Goal: Task Accomplishment & Management: Manage account settings

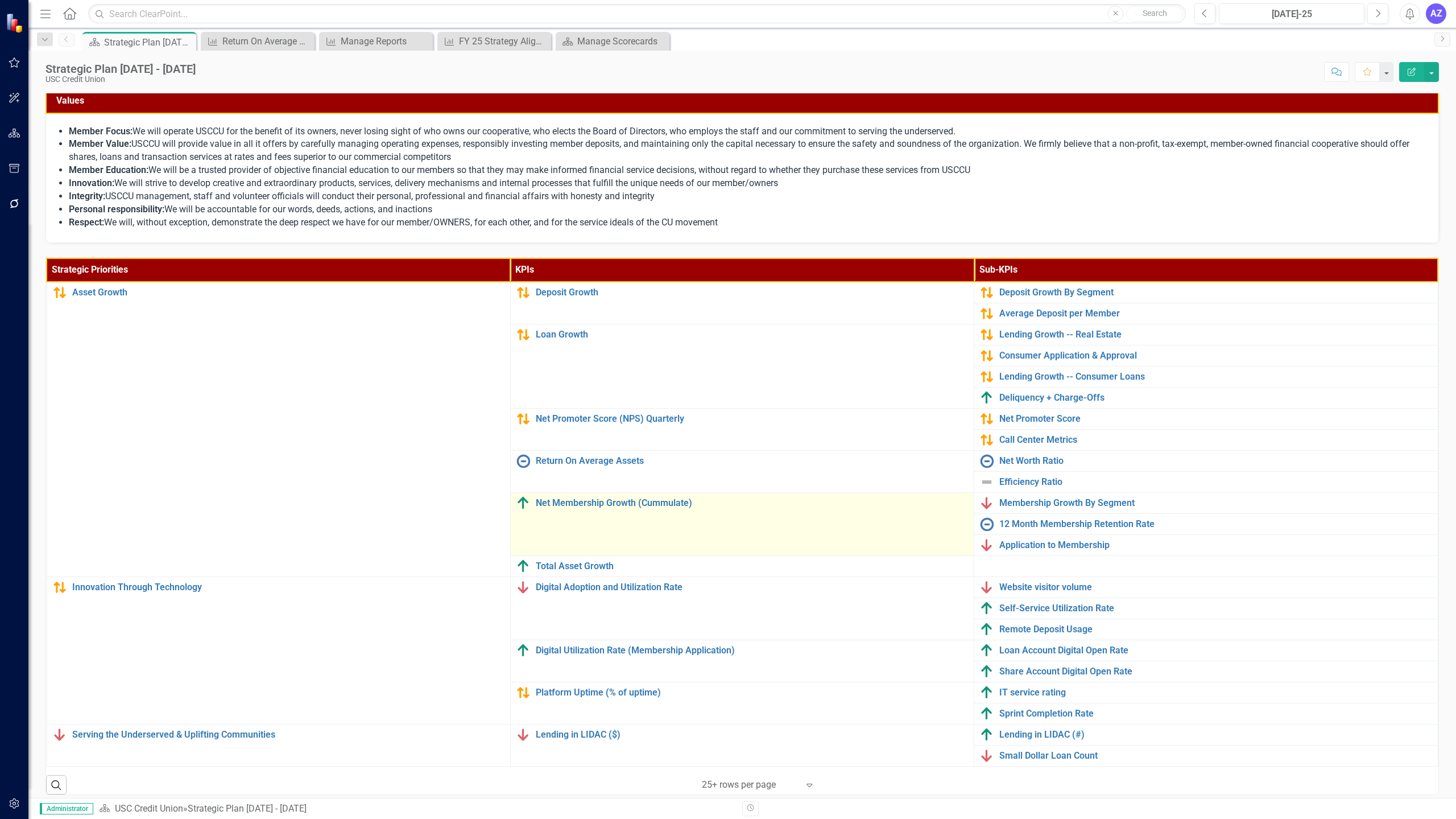
scroll to position [142, 0]
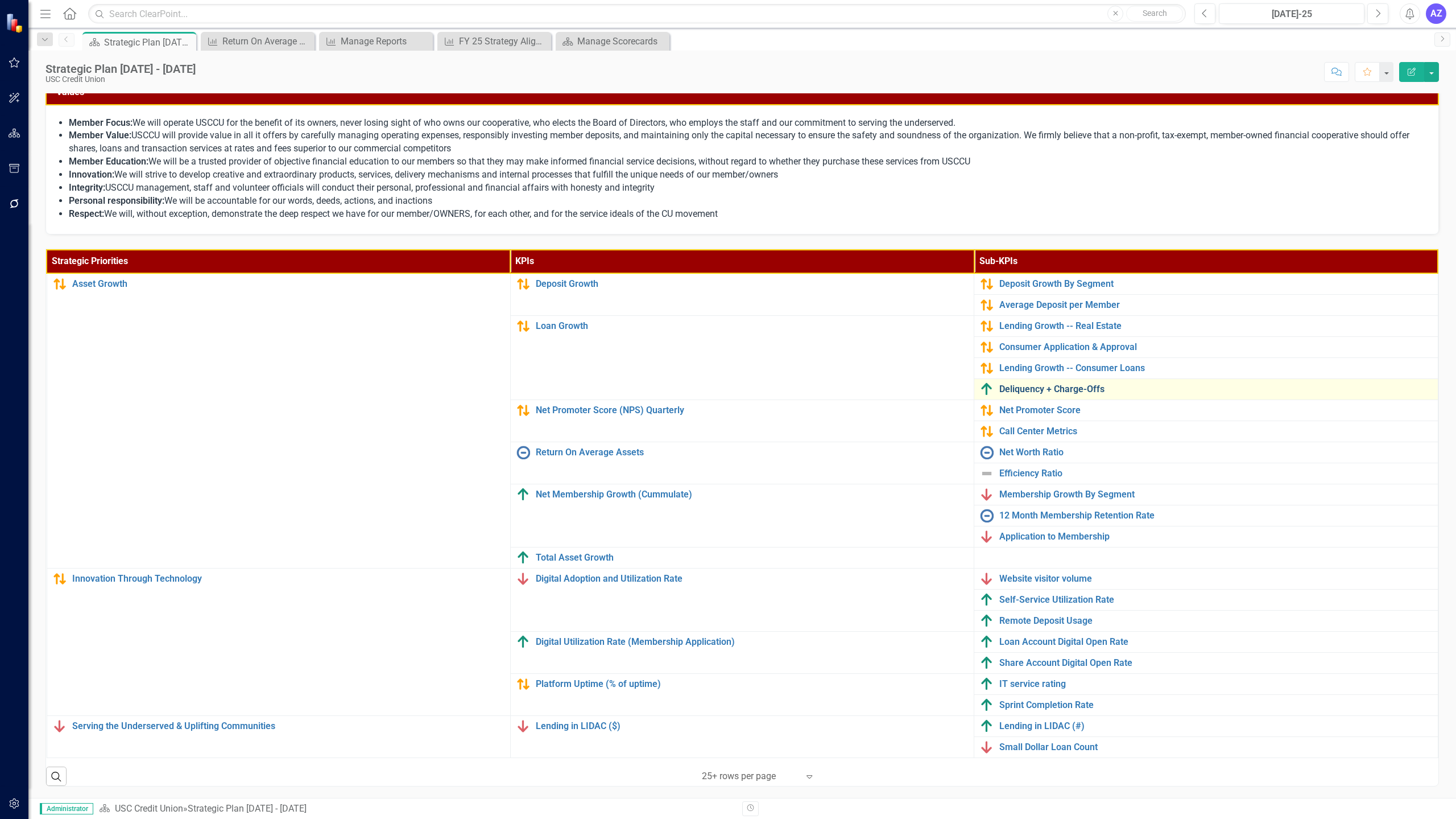
click at [726, 388] on link "Deliquency + Charge-Offs" at bounding box center [1215, 389] width 433 height 10
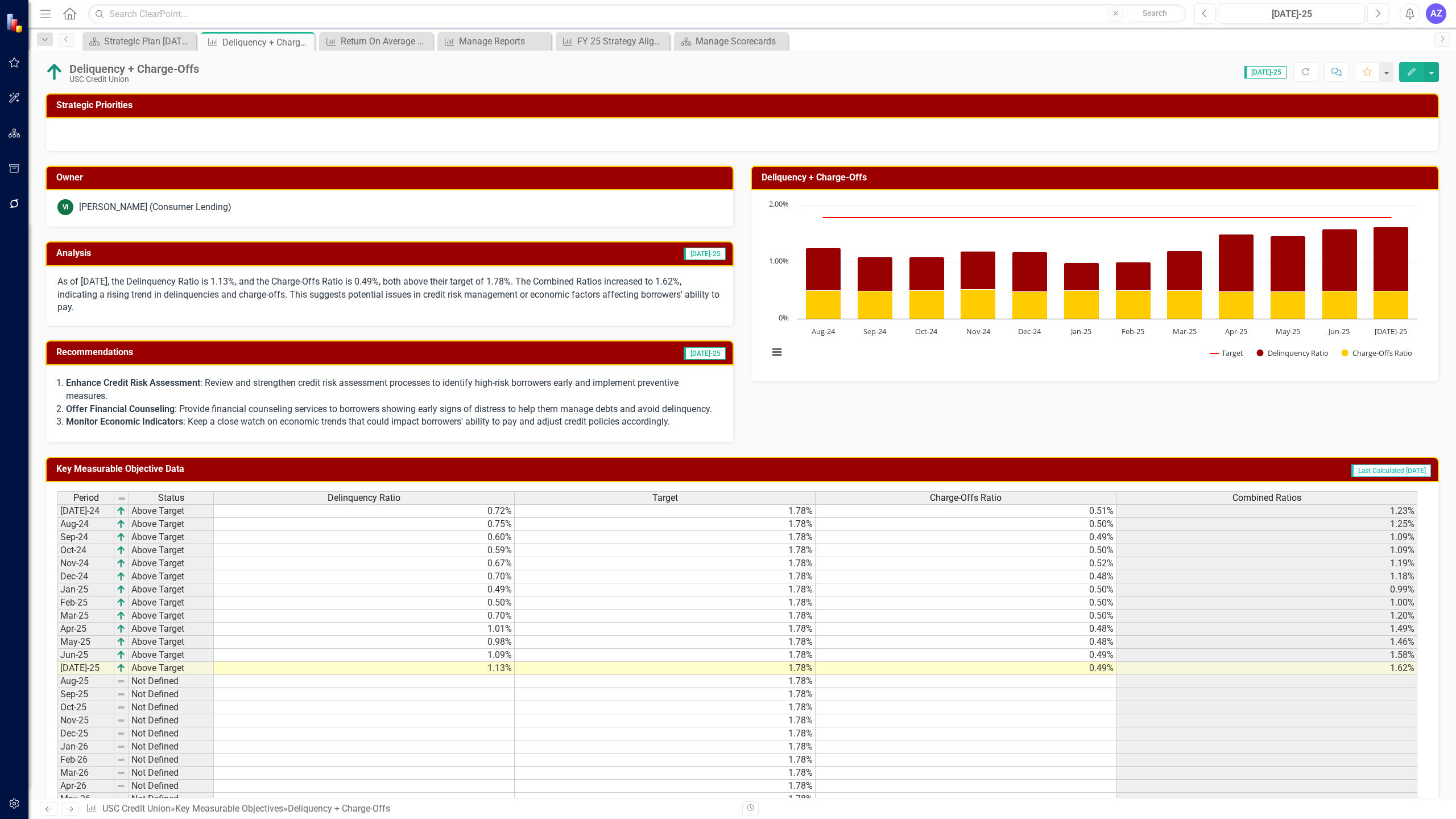
click at [726, 666] on td "0.49%" at bounding box center [966, 668] width 301 height 13
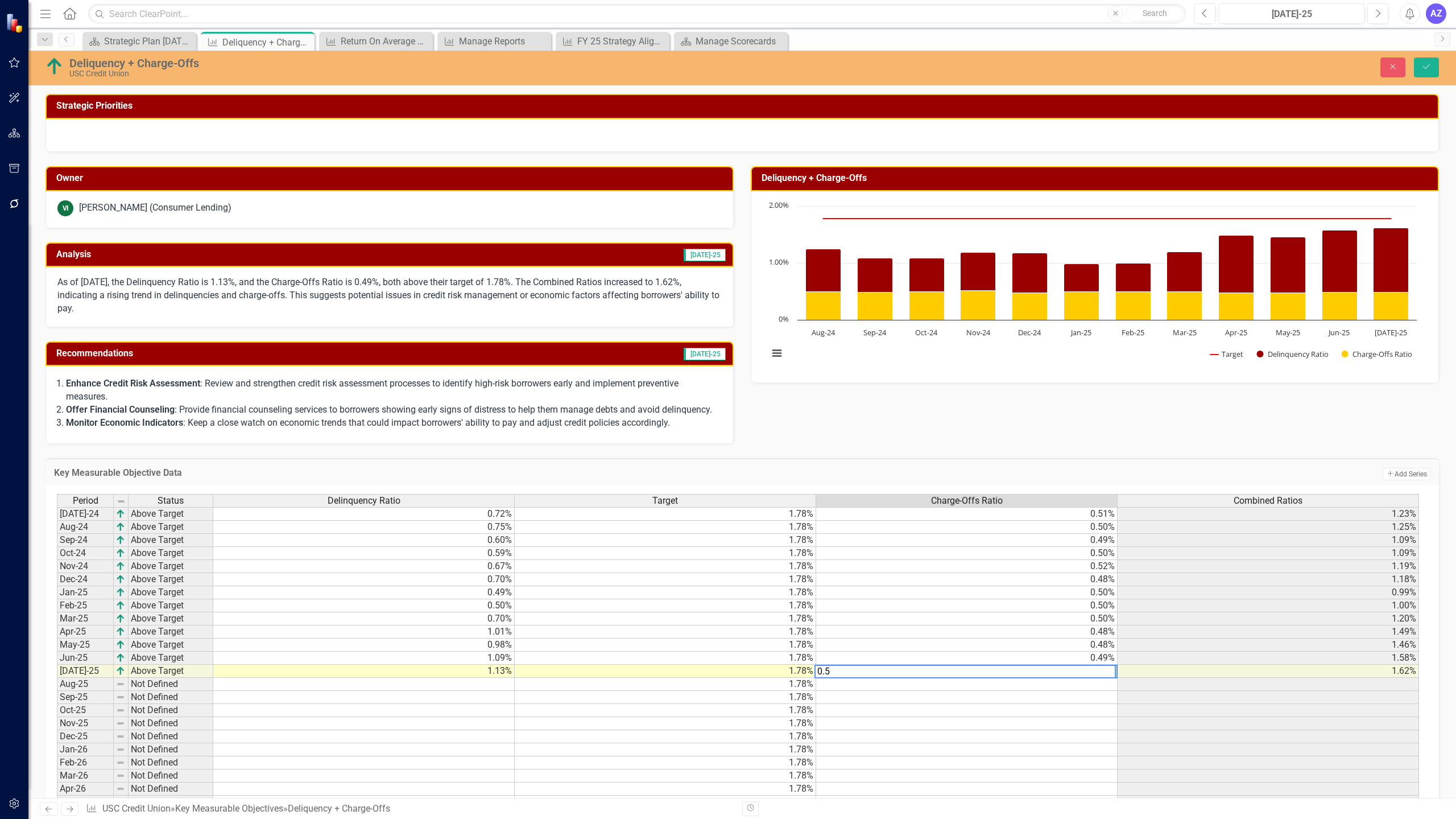
type textarea "0.53"
click at [726, 660] on td "0.49%" at bounding box center [968, 658] width 302 height 13
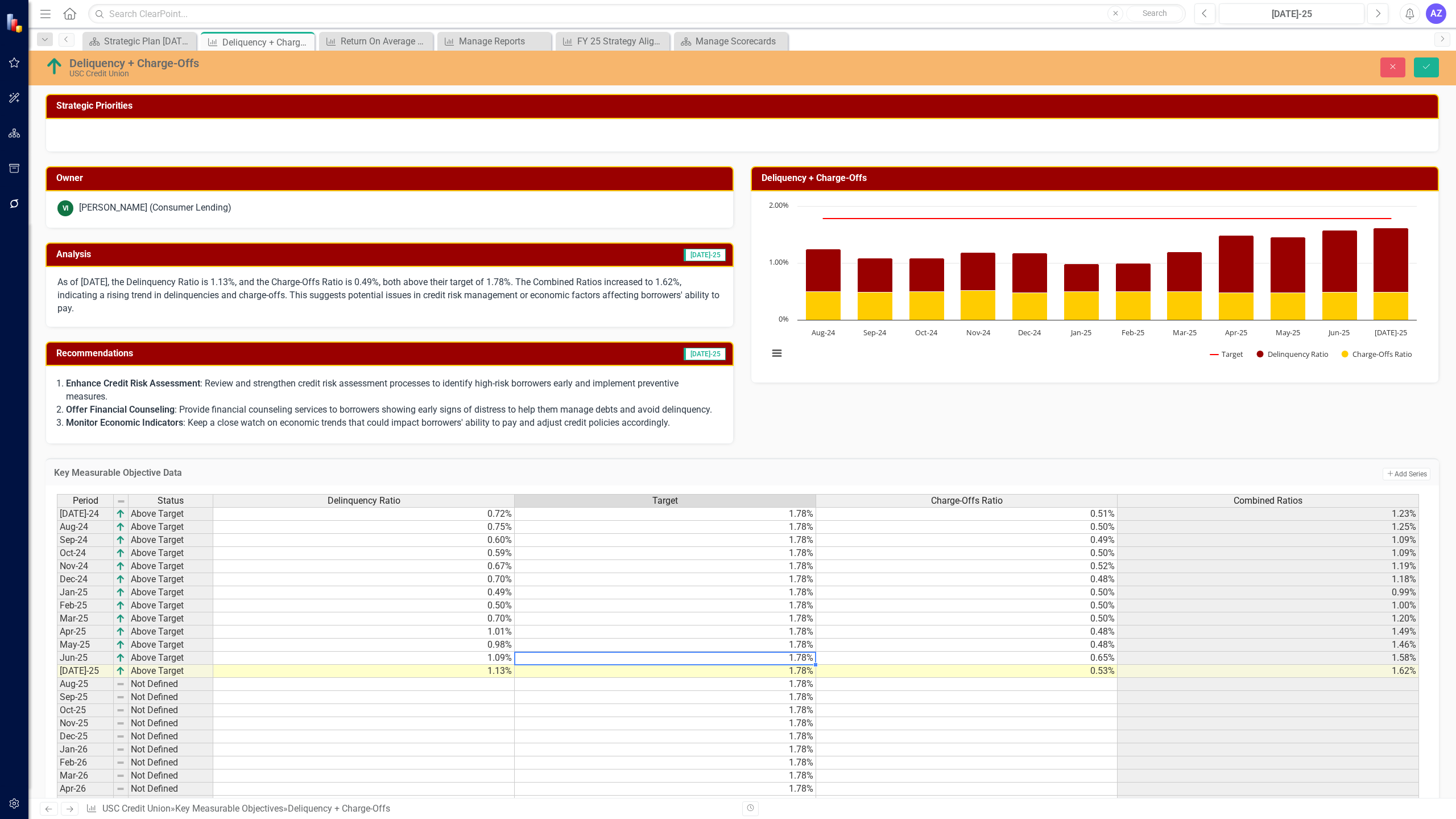
type textarea "1.78"
click at [726, 61] on button "Save" at bounding box center [1426, 68] width 25 height 20
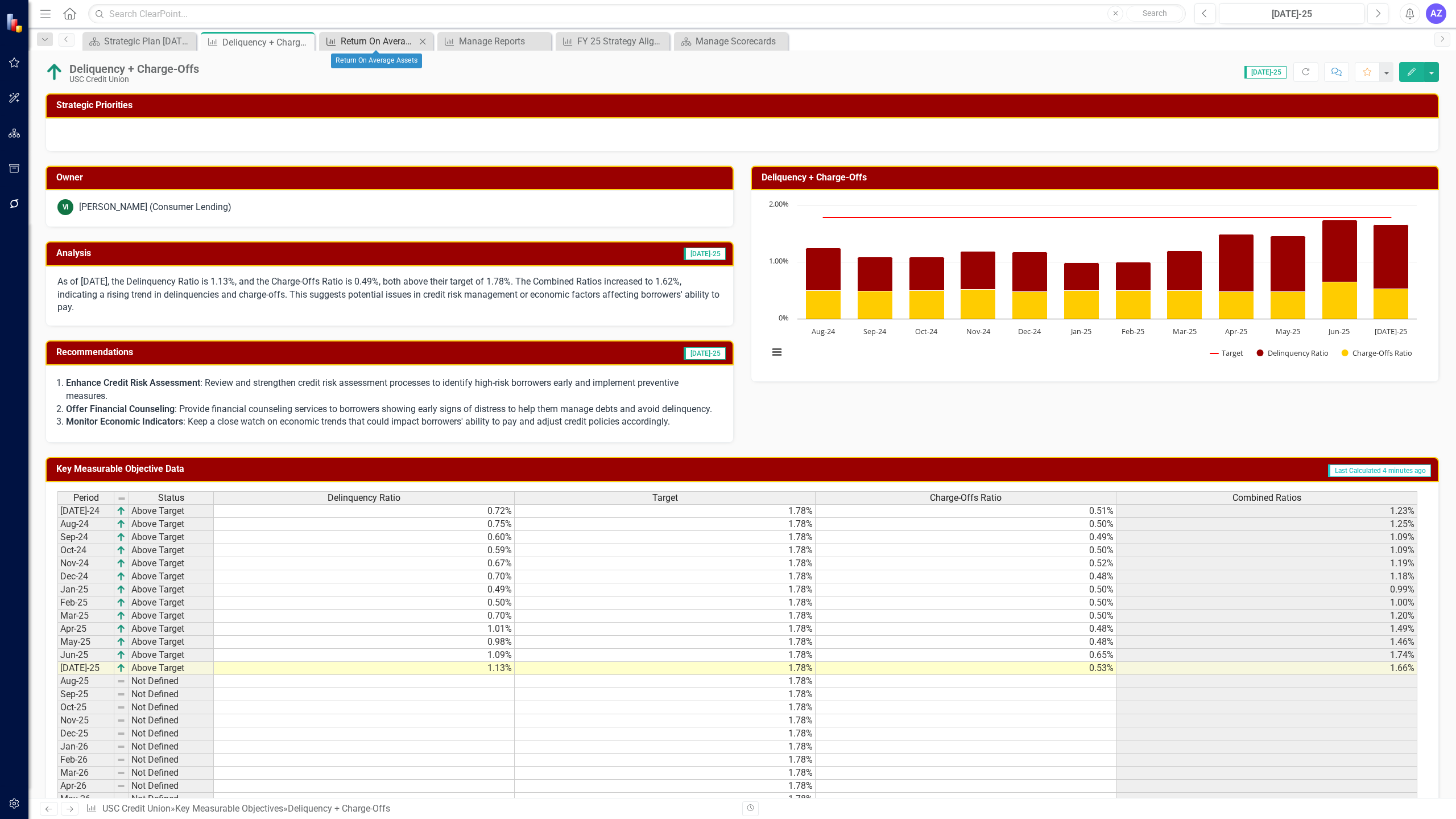
click at [386, 46] on div "Return On Average Assets" at bounding box center [379, 41] width 75 height 15
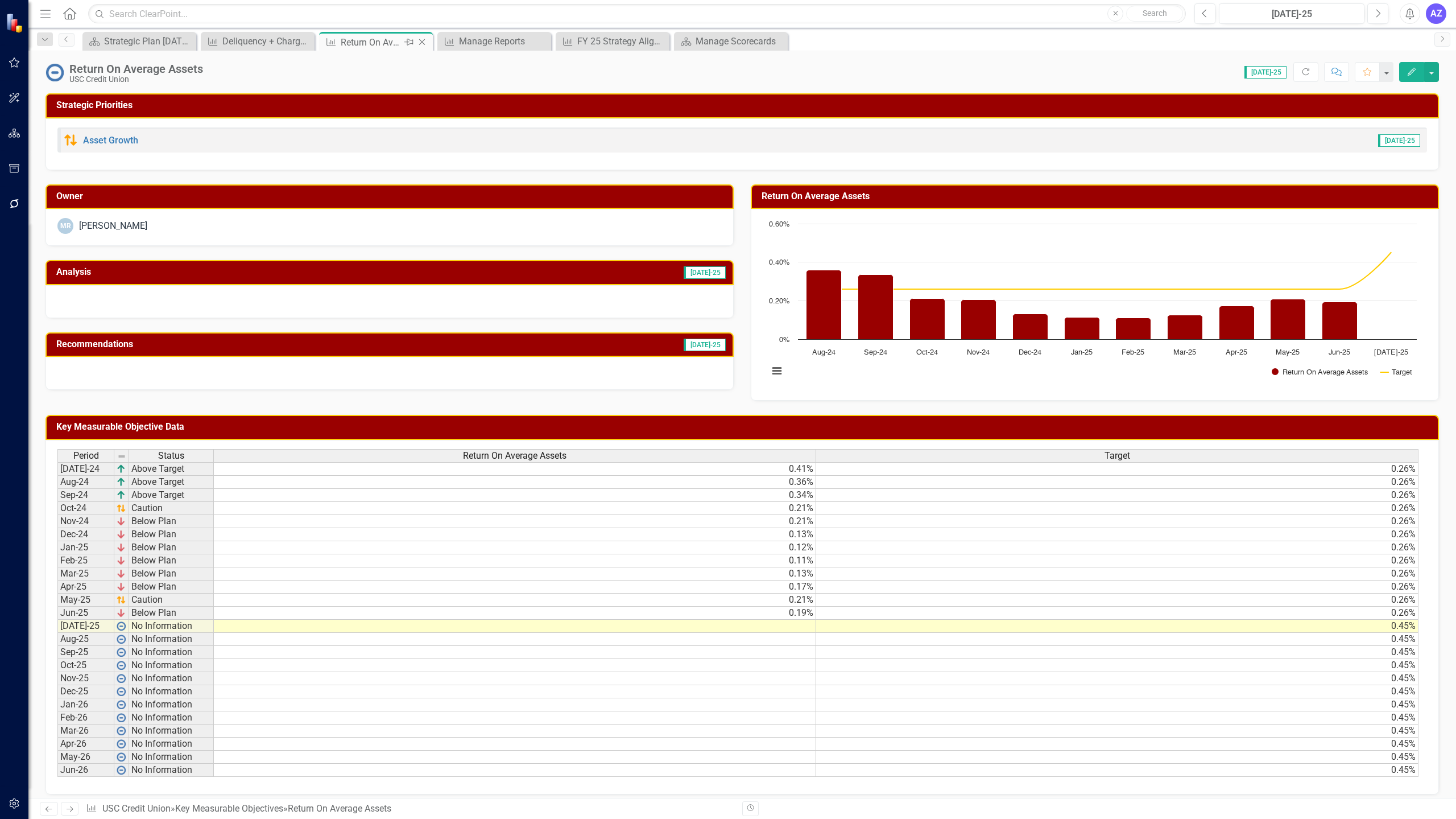
click at [423, 43] on icon "Close" at bounding box center [422, 42] width 11 height 9
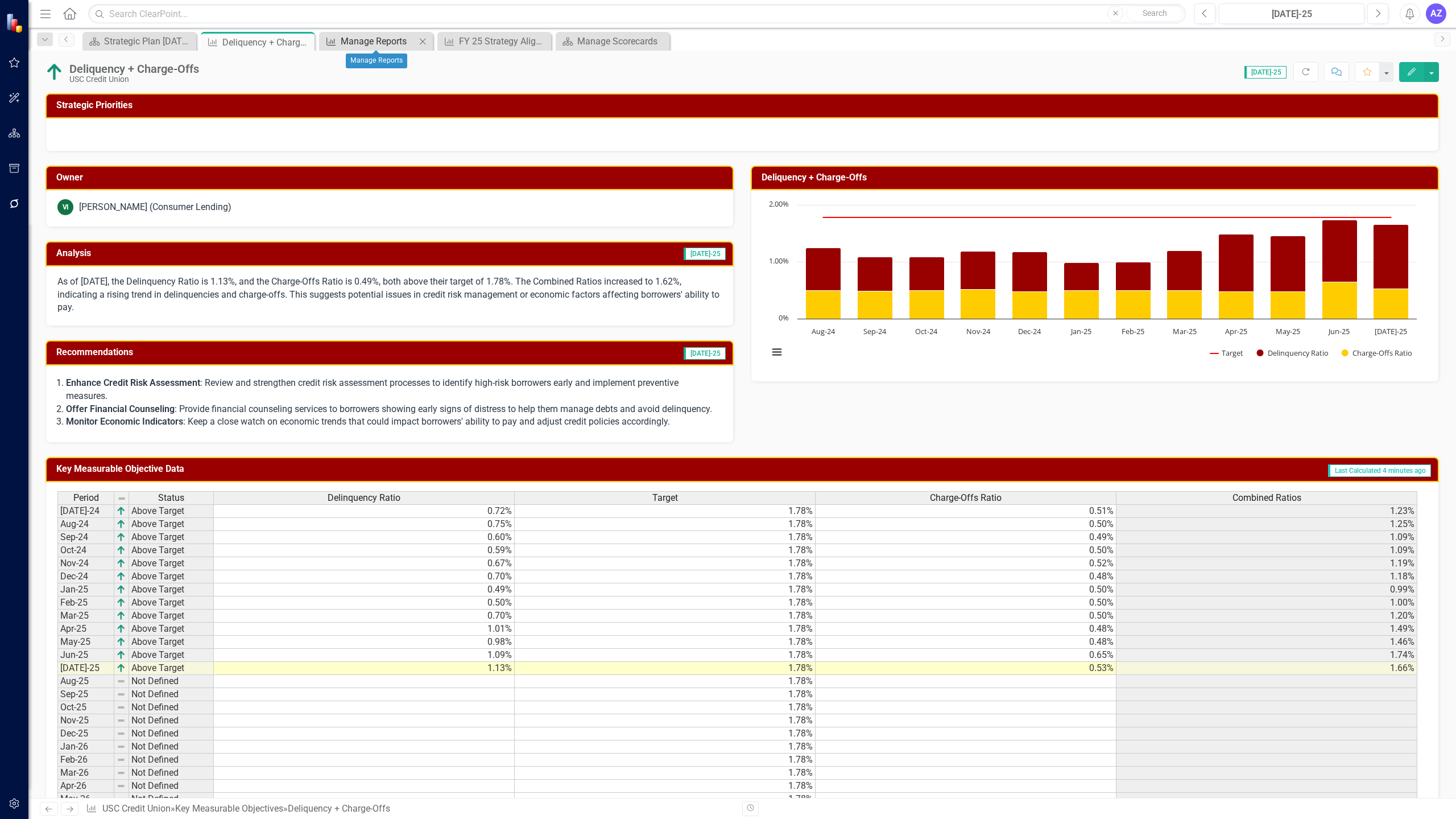
click at [384, 38] on div "Manage Reports" at bounding box center [379, 41] width 75 height 15
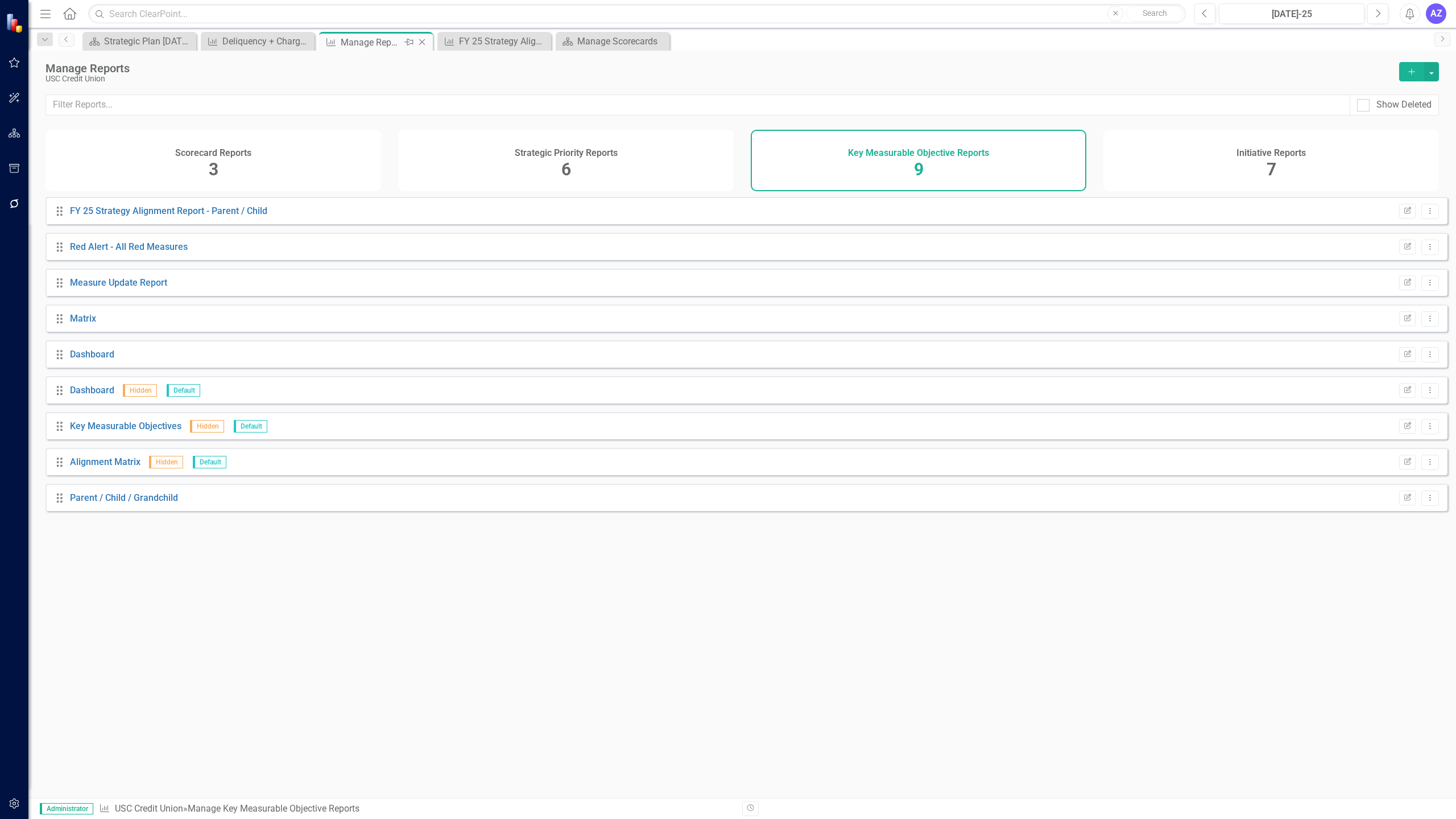
click at [425, 41] on icon "Close" at bounding box center [422, 42] width 11 height 9
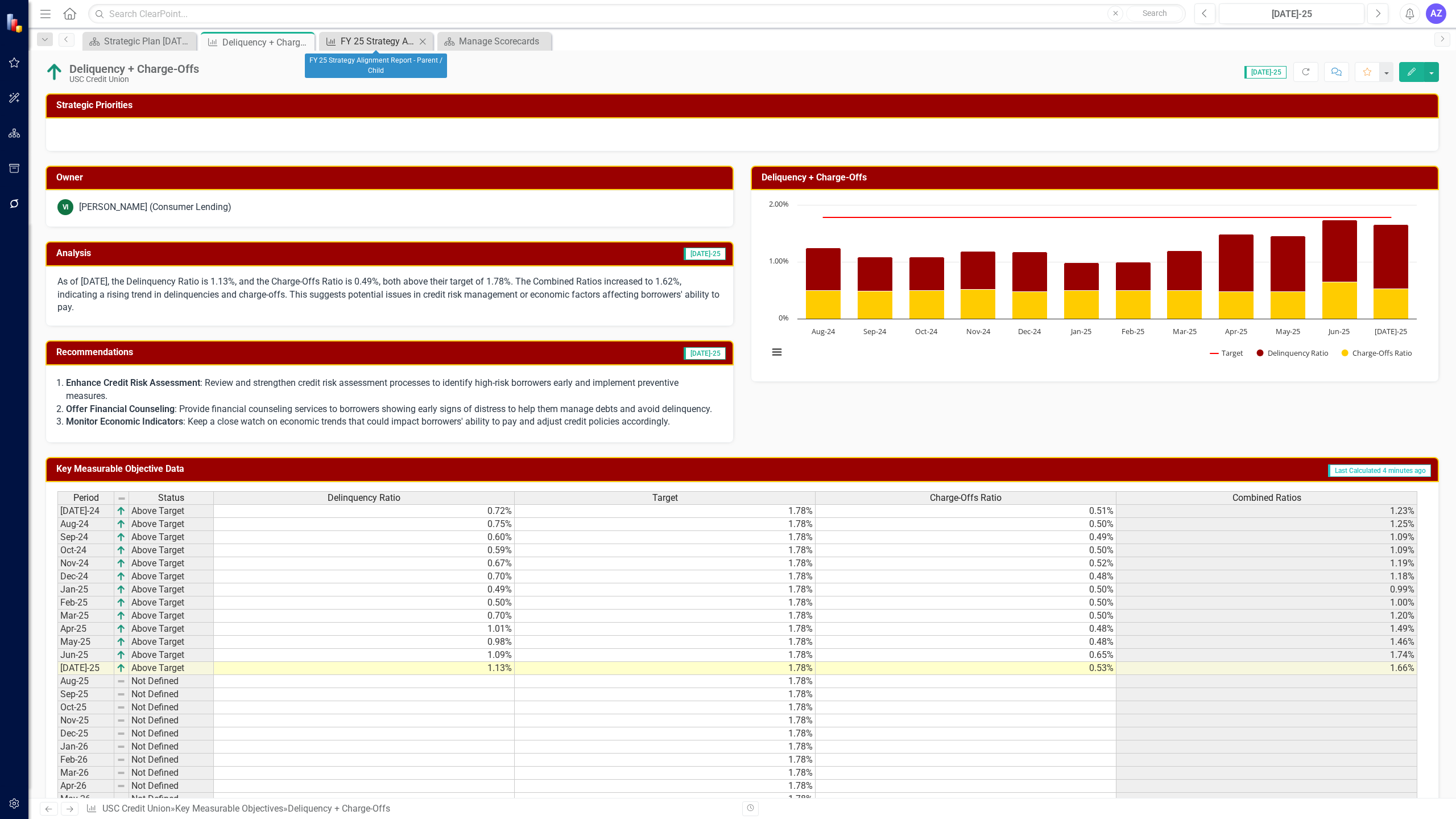
click at [390, 40] on div "FY 25 Strategy Alignment Report - Parent / Child" at bounding box center [379, 41] width 75 height 15
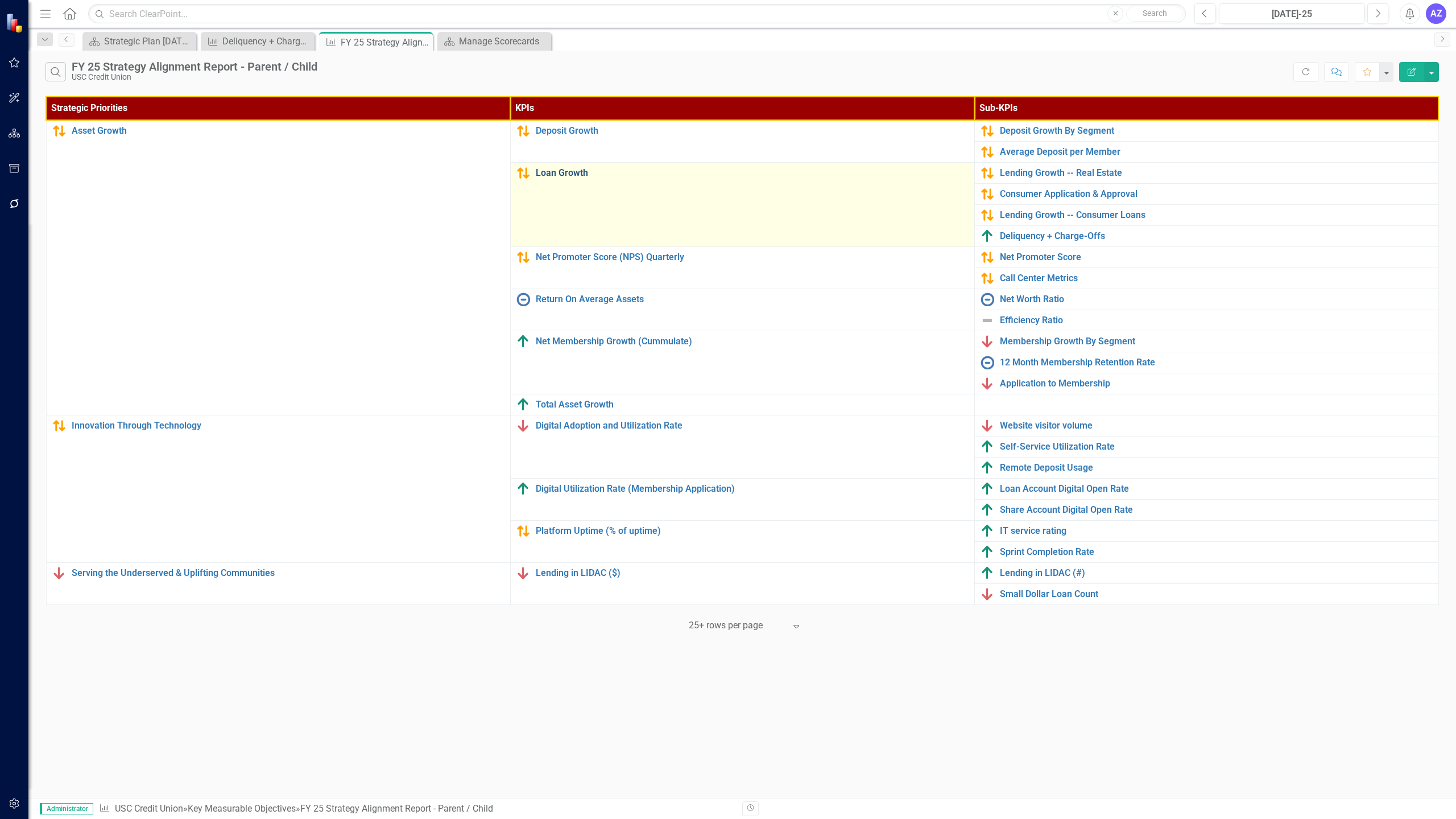
click at [563, 173] on link "Loan Growth" at bounding box center [752, 172] width 433 height 10
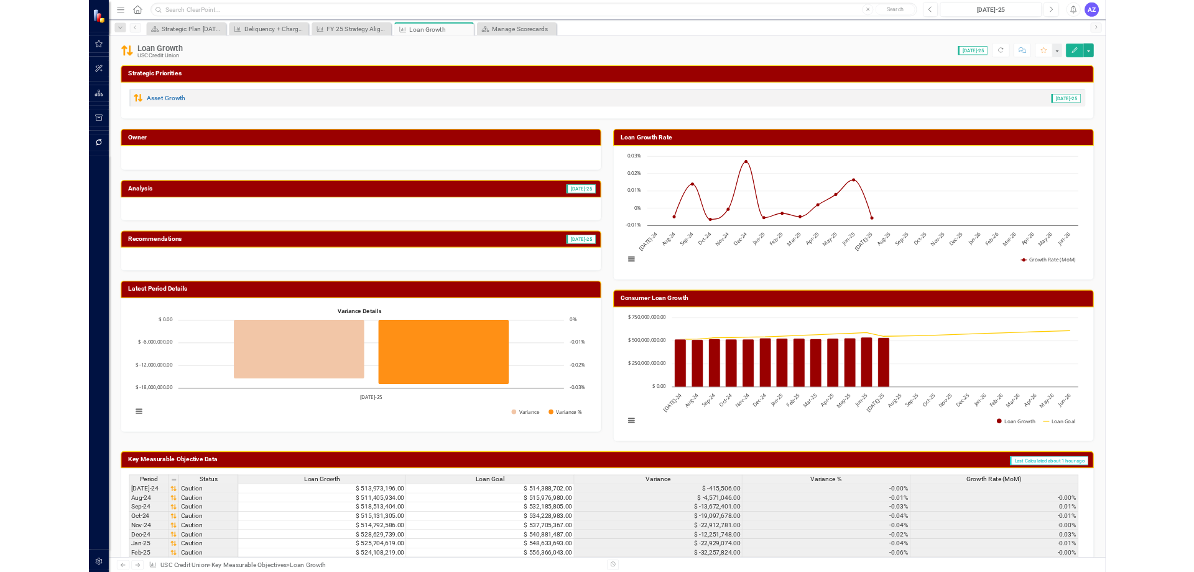
scroll to position [261, 0]
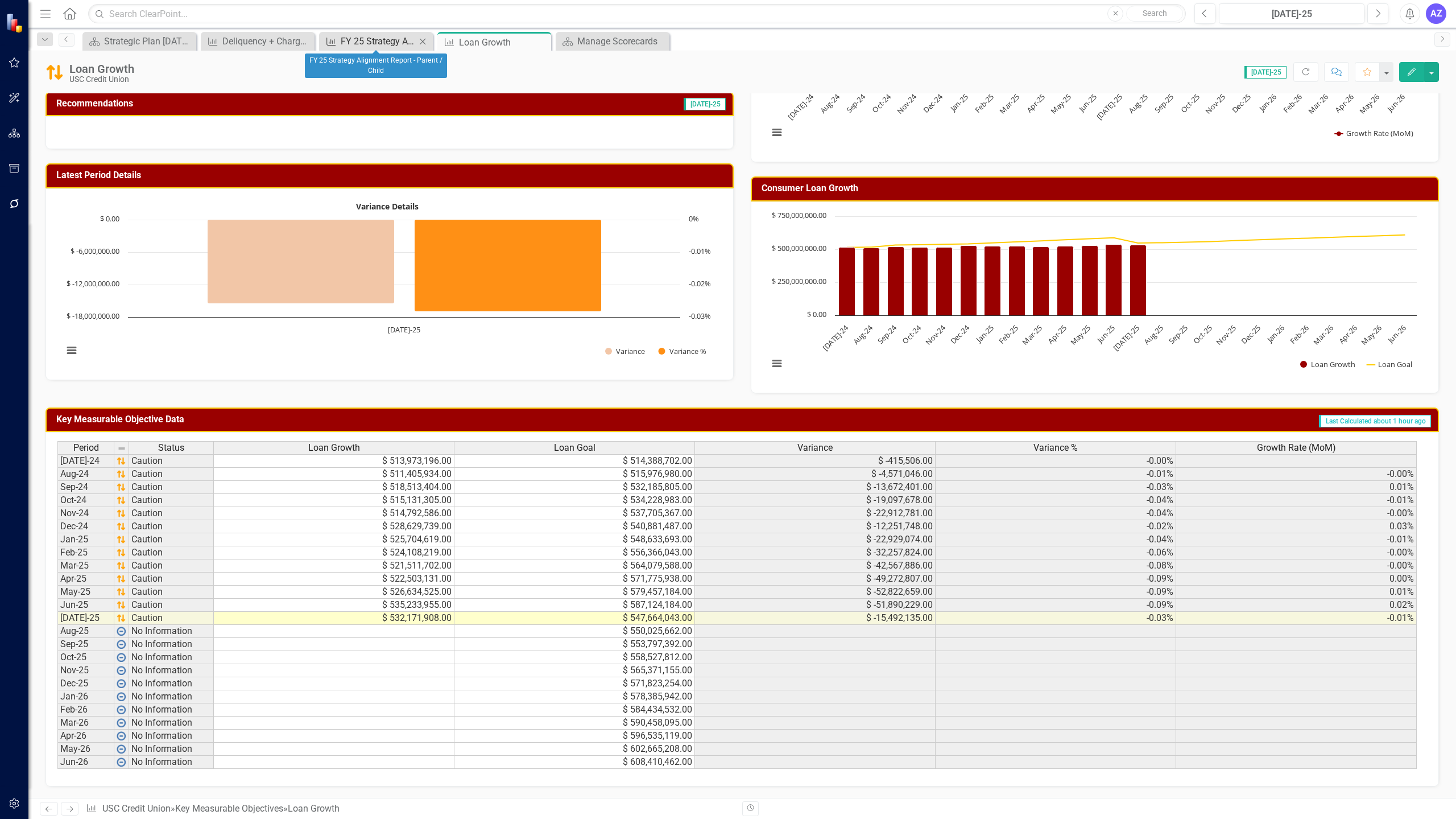
click at [380, 45] on div "FY 25 Strategy Alignment Report - Parent / Child" at bounding box center [379, 41] width 75 height 15
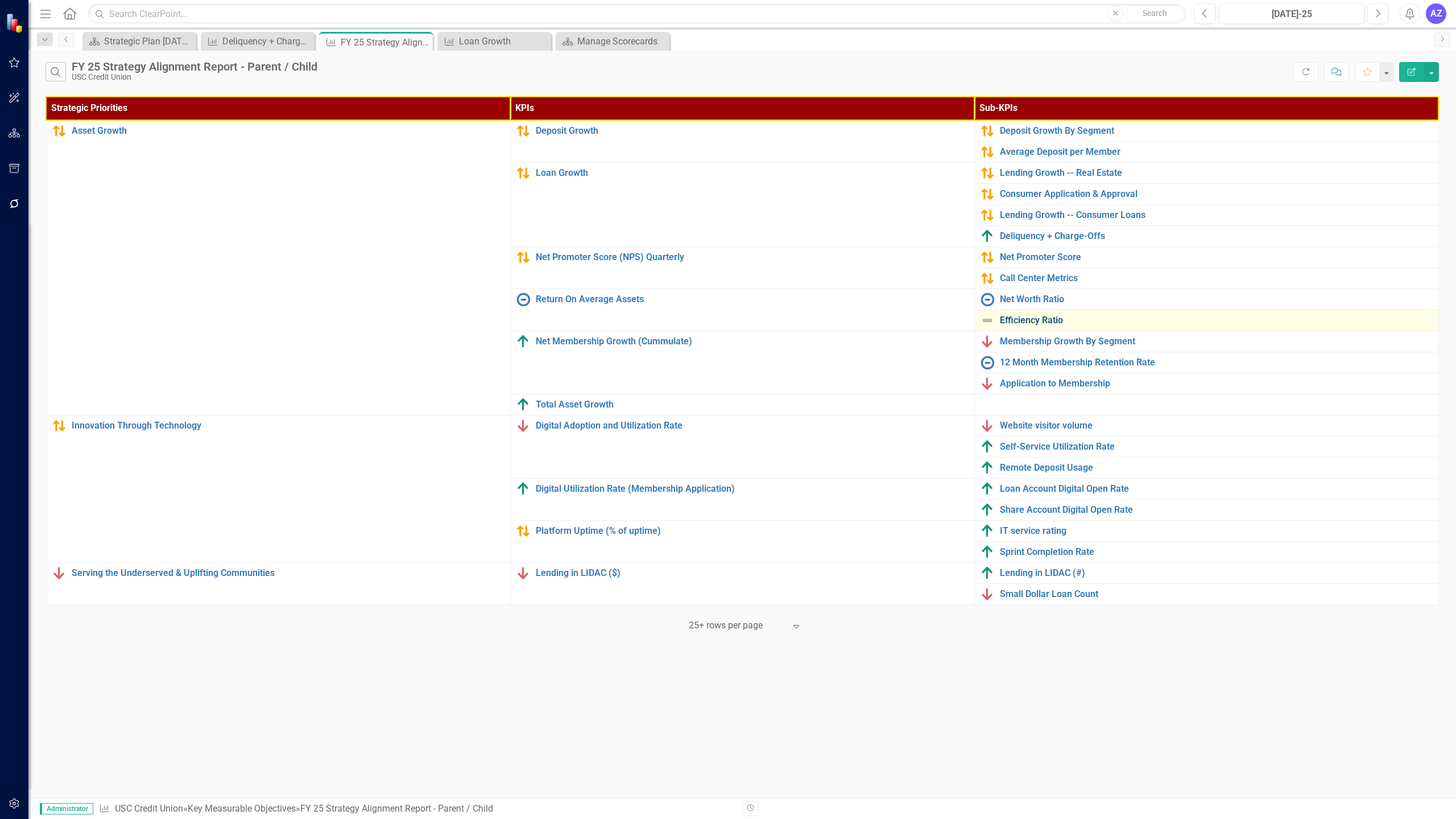
click at [726, 317] on link "Efficiency Ratio" at bounding box center [1215, 320] width 433 height 10
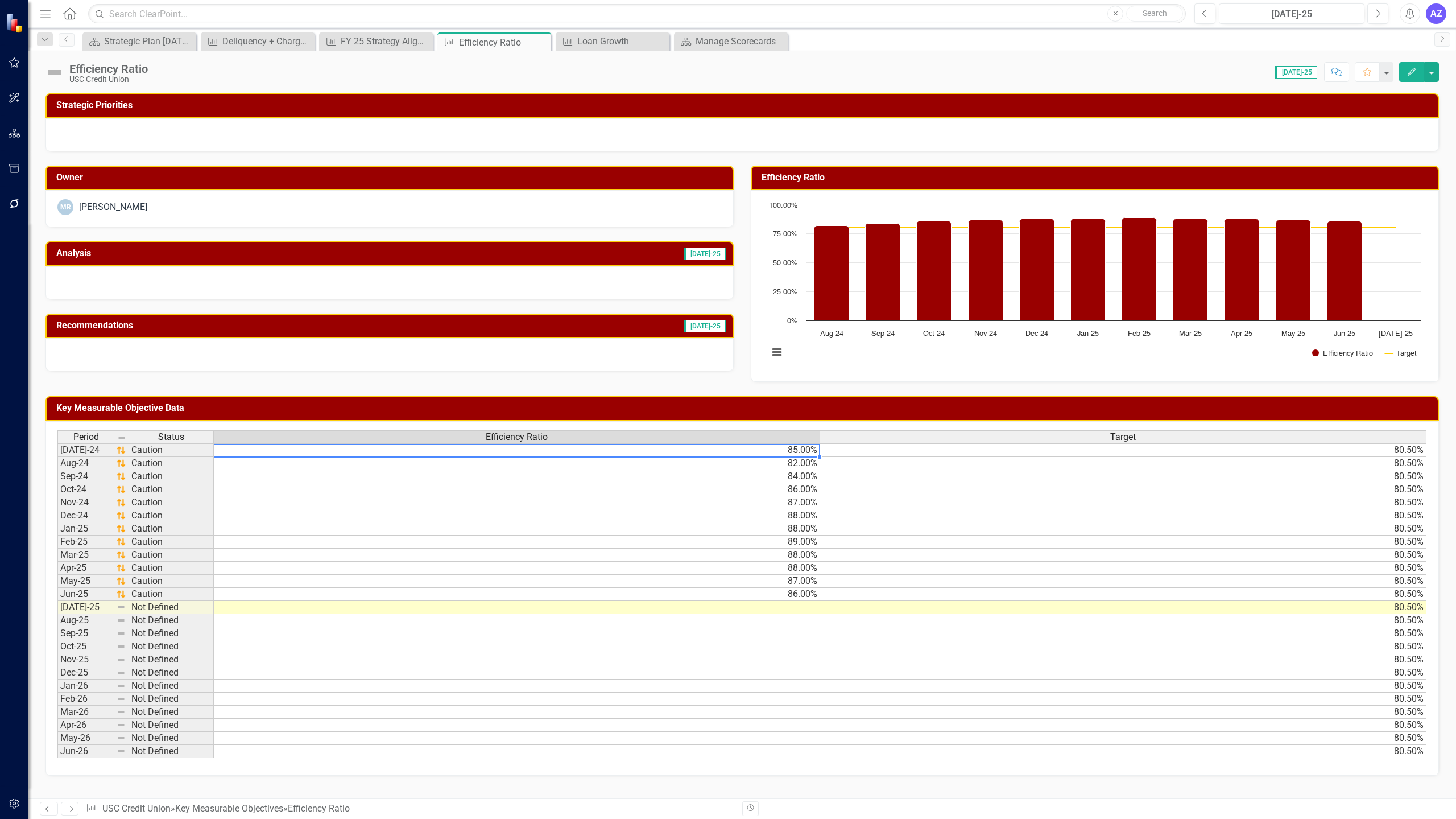
click at [726, 452] on td "85.00%" at bounding box center [517, 450] width 606 height 14
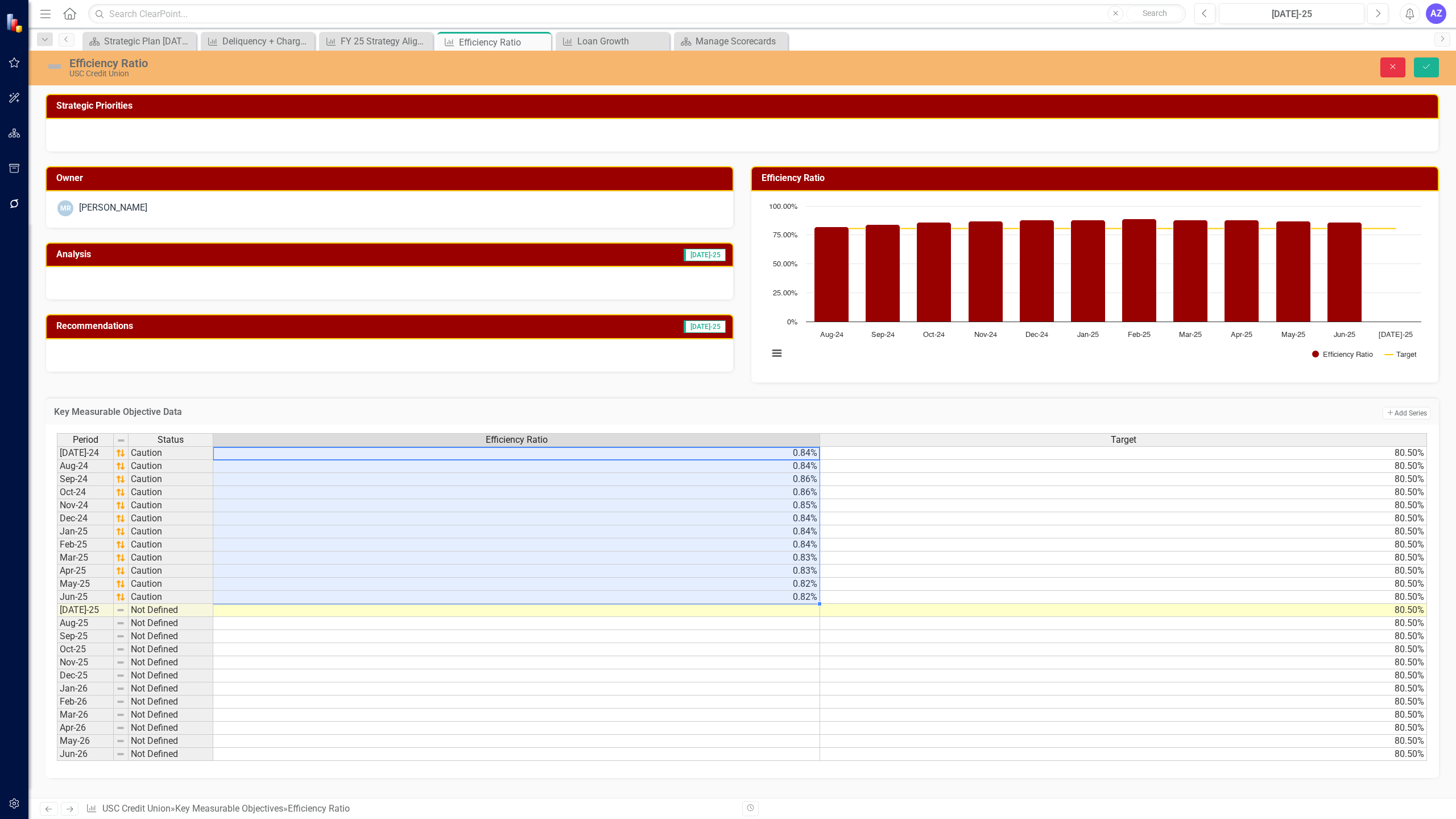
click at [726, 60] on button "Close" at bounding box center [1392, 68] width 25 height 20
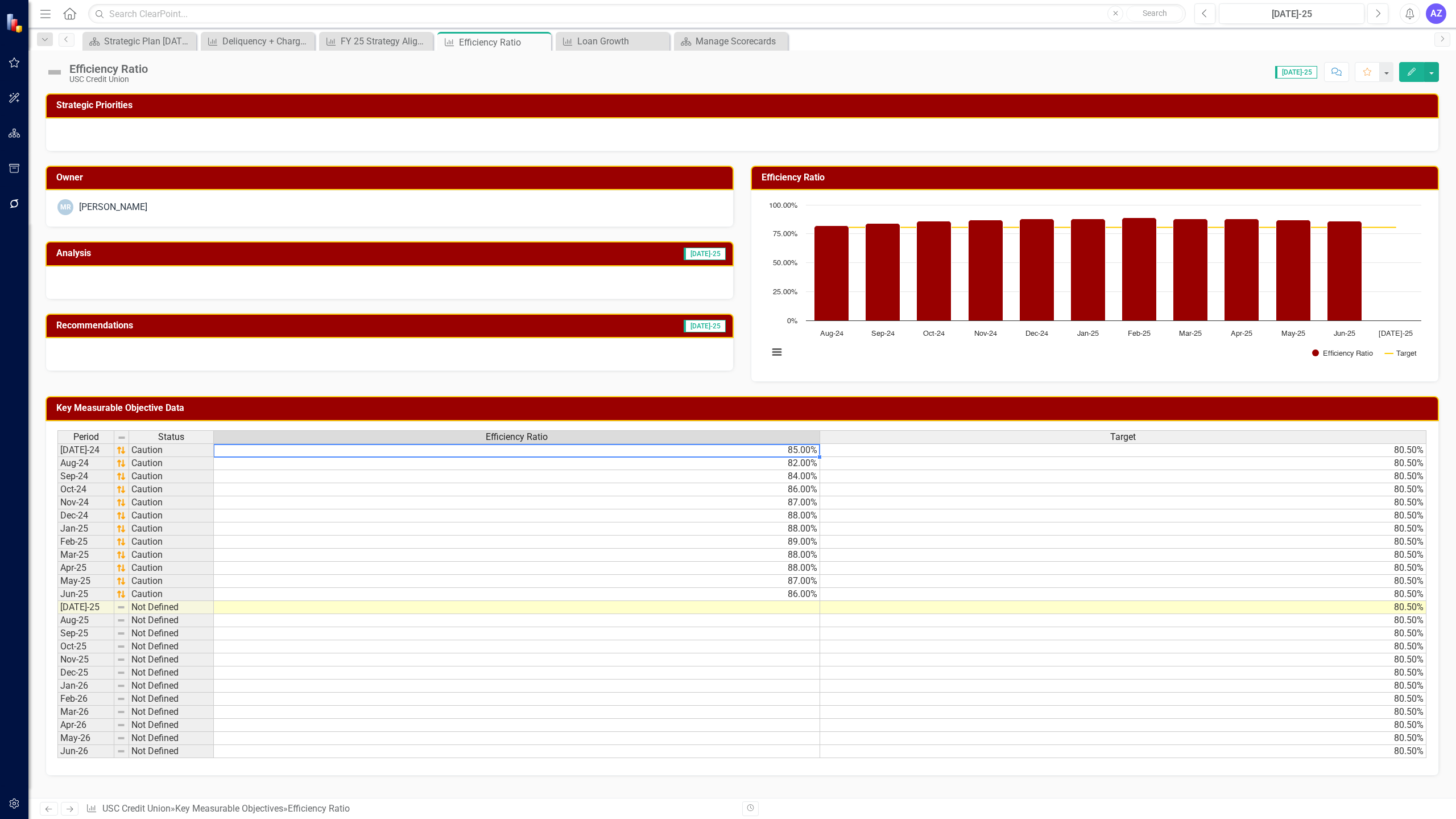
click at [726, 447] on td "85.00%" at bounding box center [517, 450] width 606 height 14
type textarea "84.2310739"
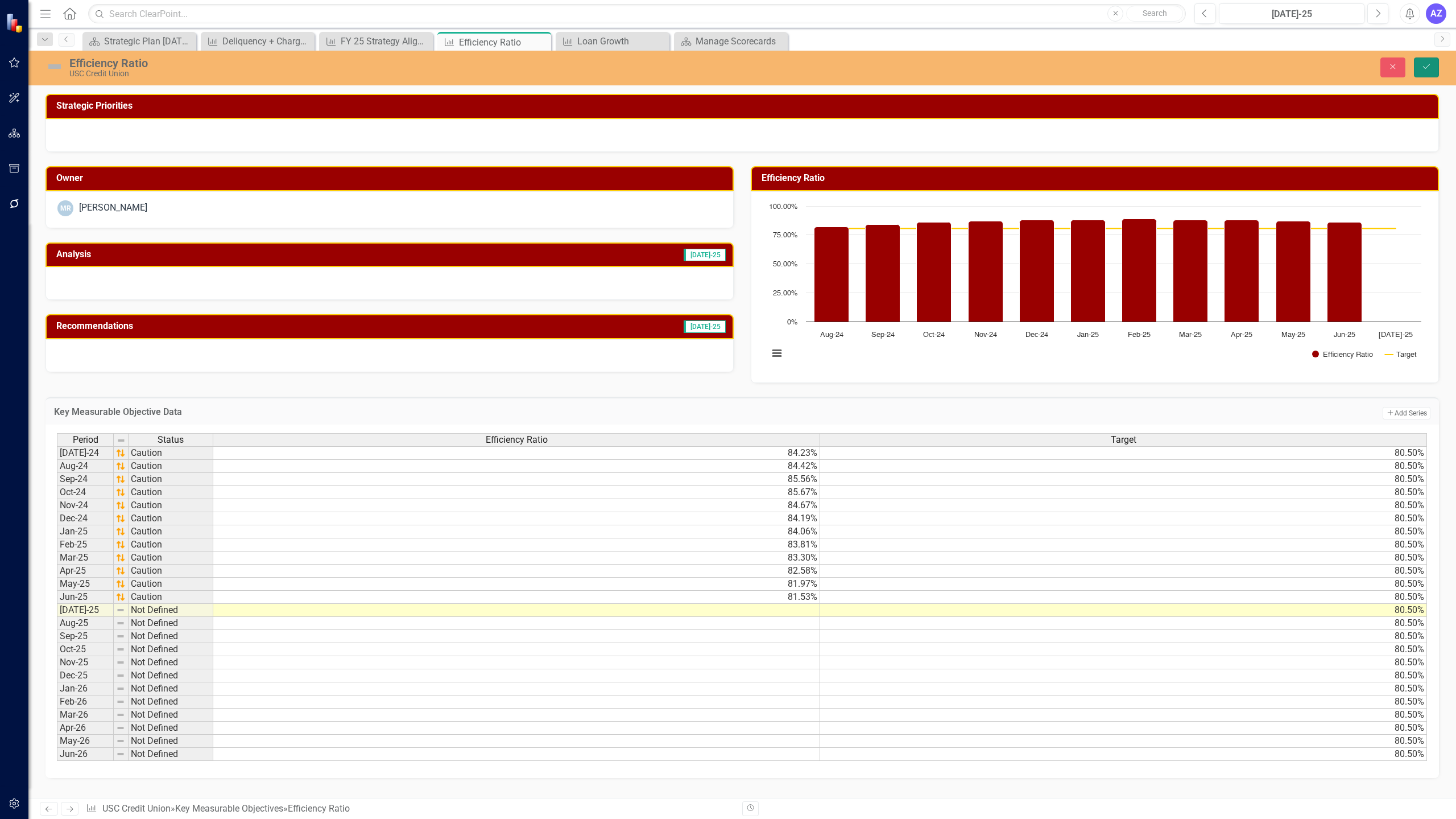
click at [726, 67] on icon "submit" at bounding box center [1426, 66] width 6 height 5
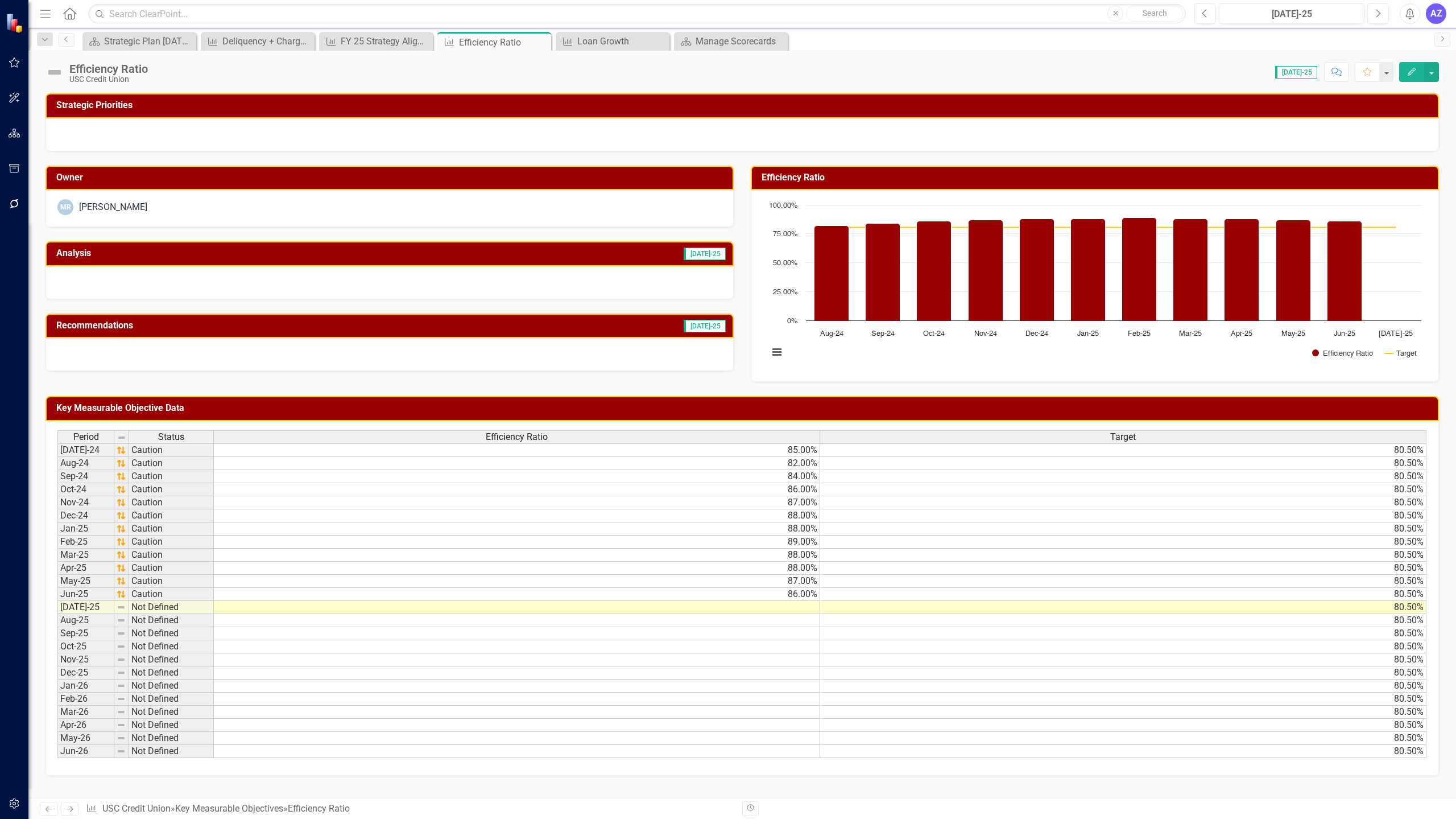
click at [662, 409] on h3 "Key Measurable Objective Data" at bounding box center [744, 407] width 1376 height 10
click at [726, 446] on td "85.00%" at bounding box center [517, 450] width 606 height 14
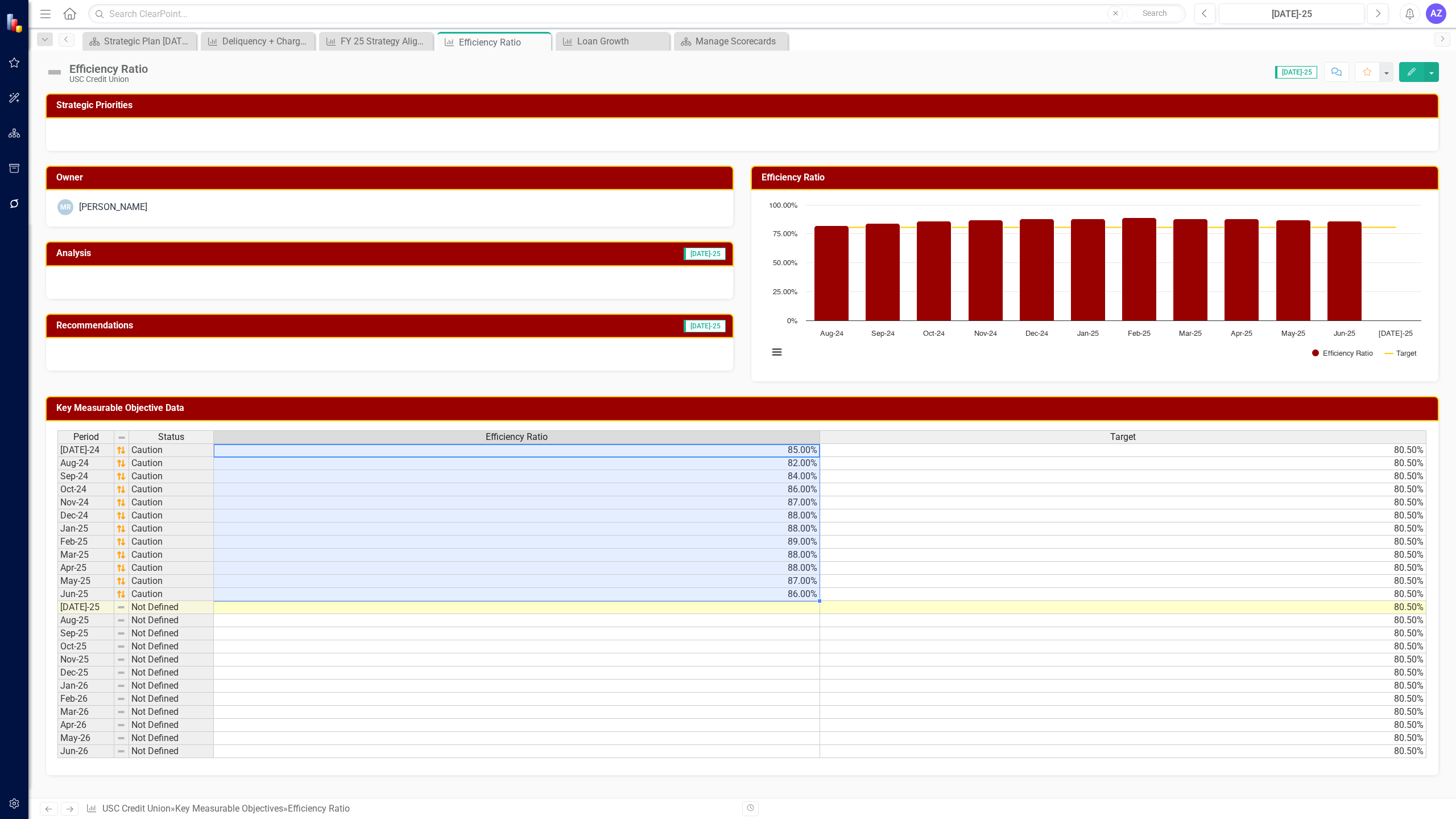
click at [726, 588] on td "86.00%" at bounding box center [517, 594] width 606 height 13
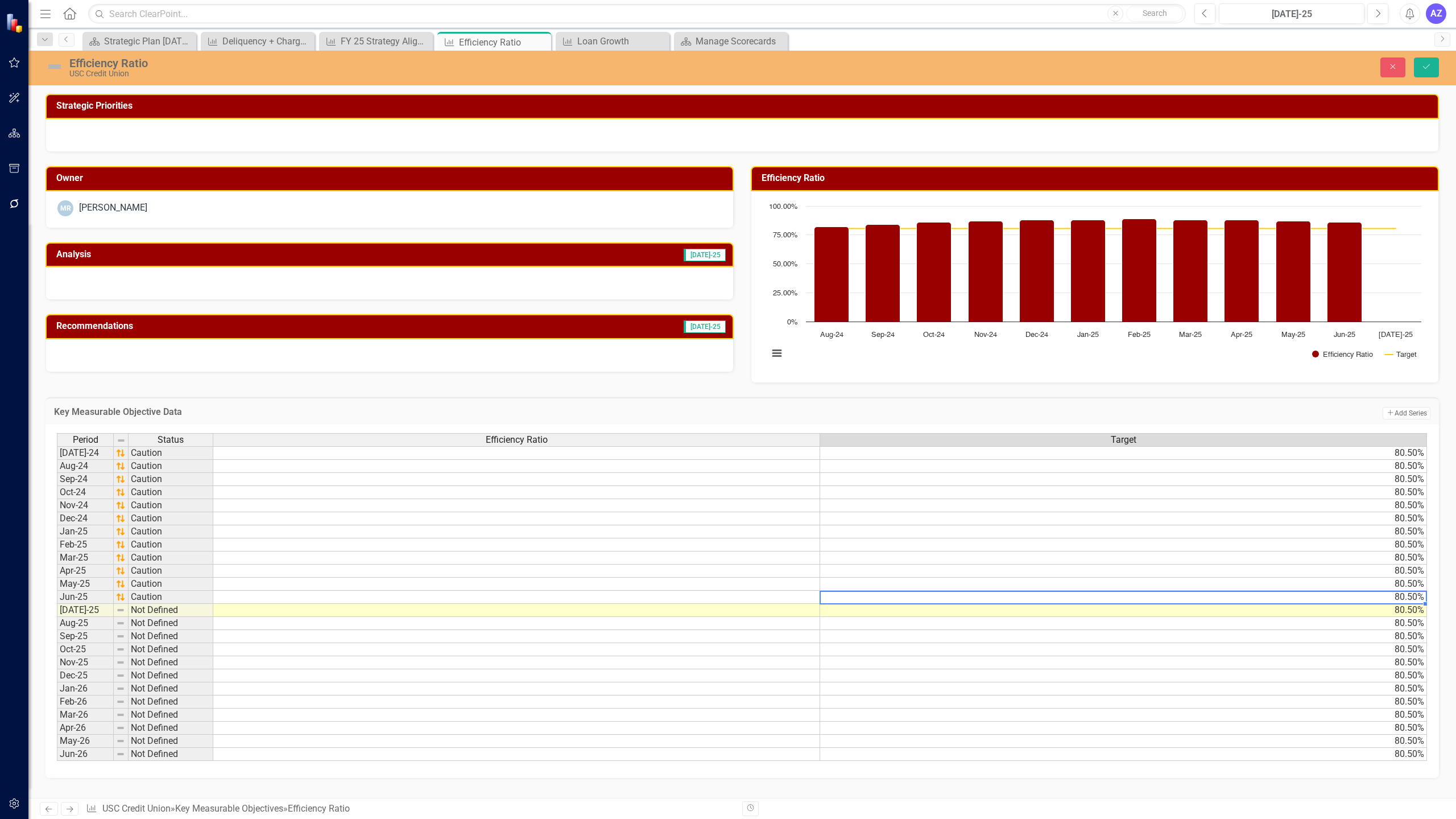
click at [726, 597] on td "80.50%" at bounding box center [1124, 598] width 607 height 13
click at [726, 70] on button "Close" at bounding box center [1392, 68] width 25 height 20
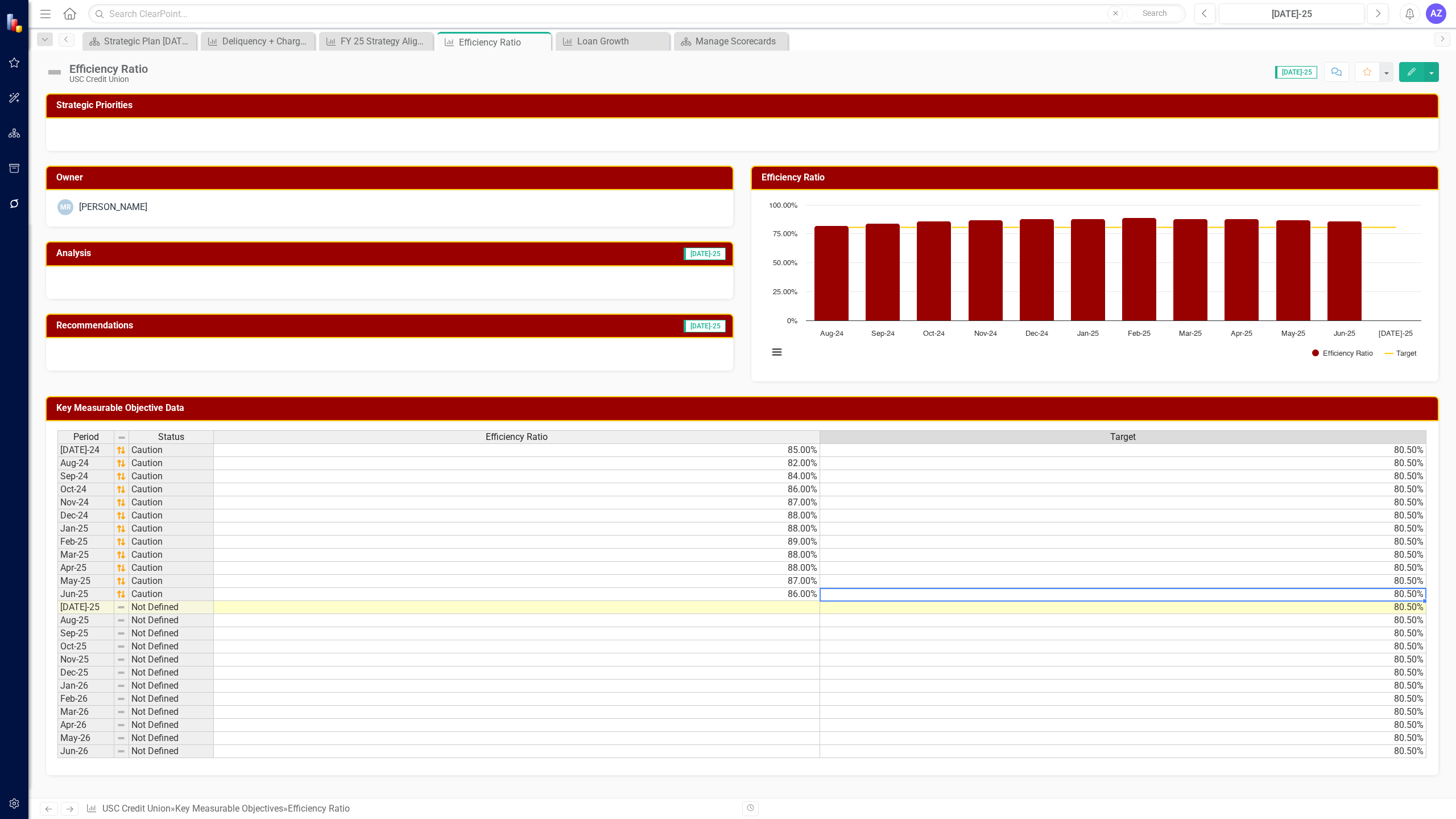
click at [726, 594] on td "80.50%" at bounding box center [1123, 594] width 606 height 13
click at [726, 445] on div "Period Status Efficiency Ratio Target" at bounding box center [743, 437] width 1370 height 16
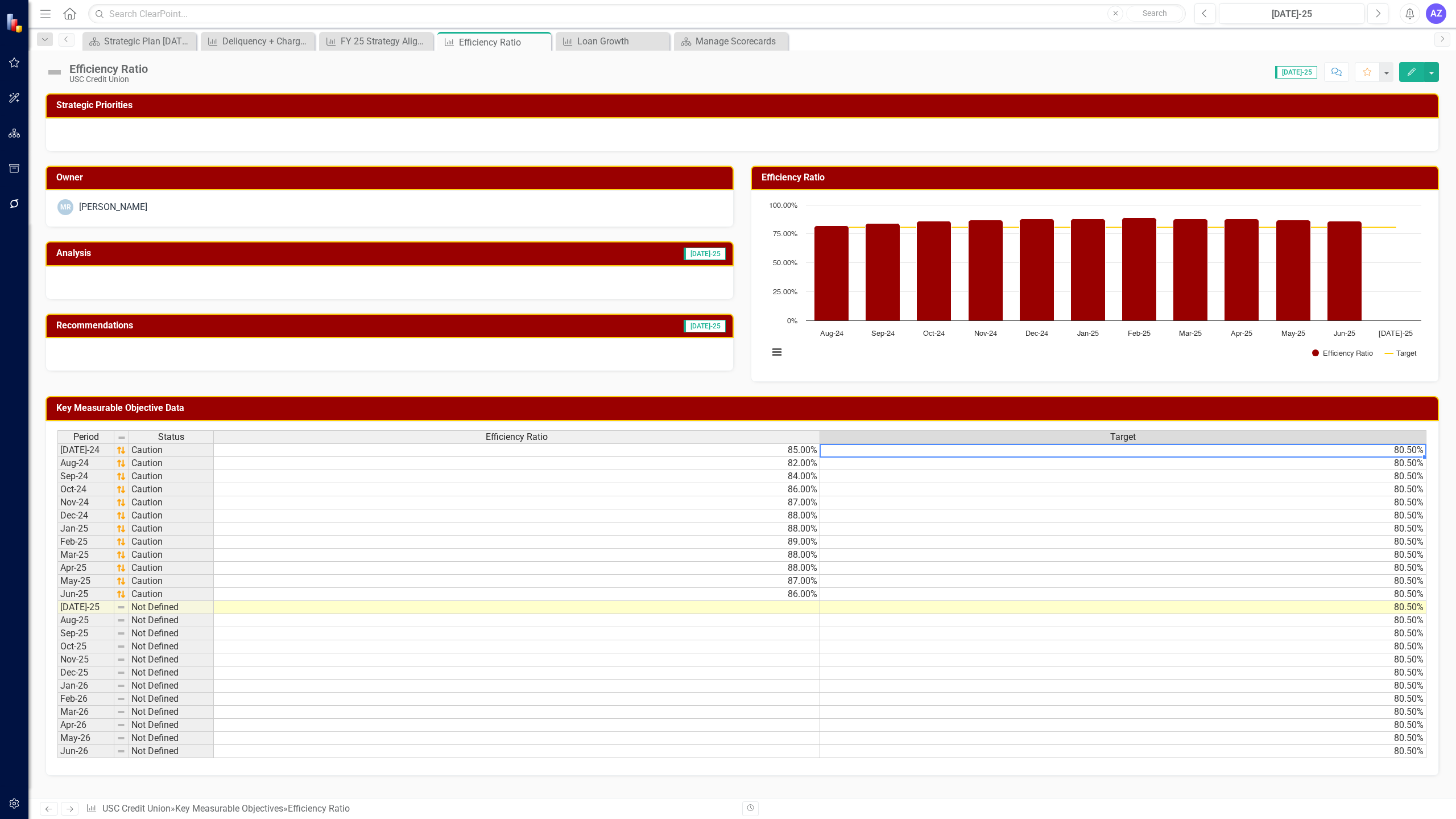
click at [726, 452] on td "80.50%" at bounding box center [1123, 450] width 606 height 14
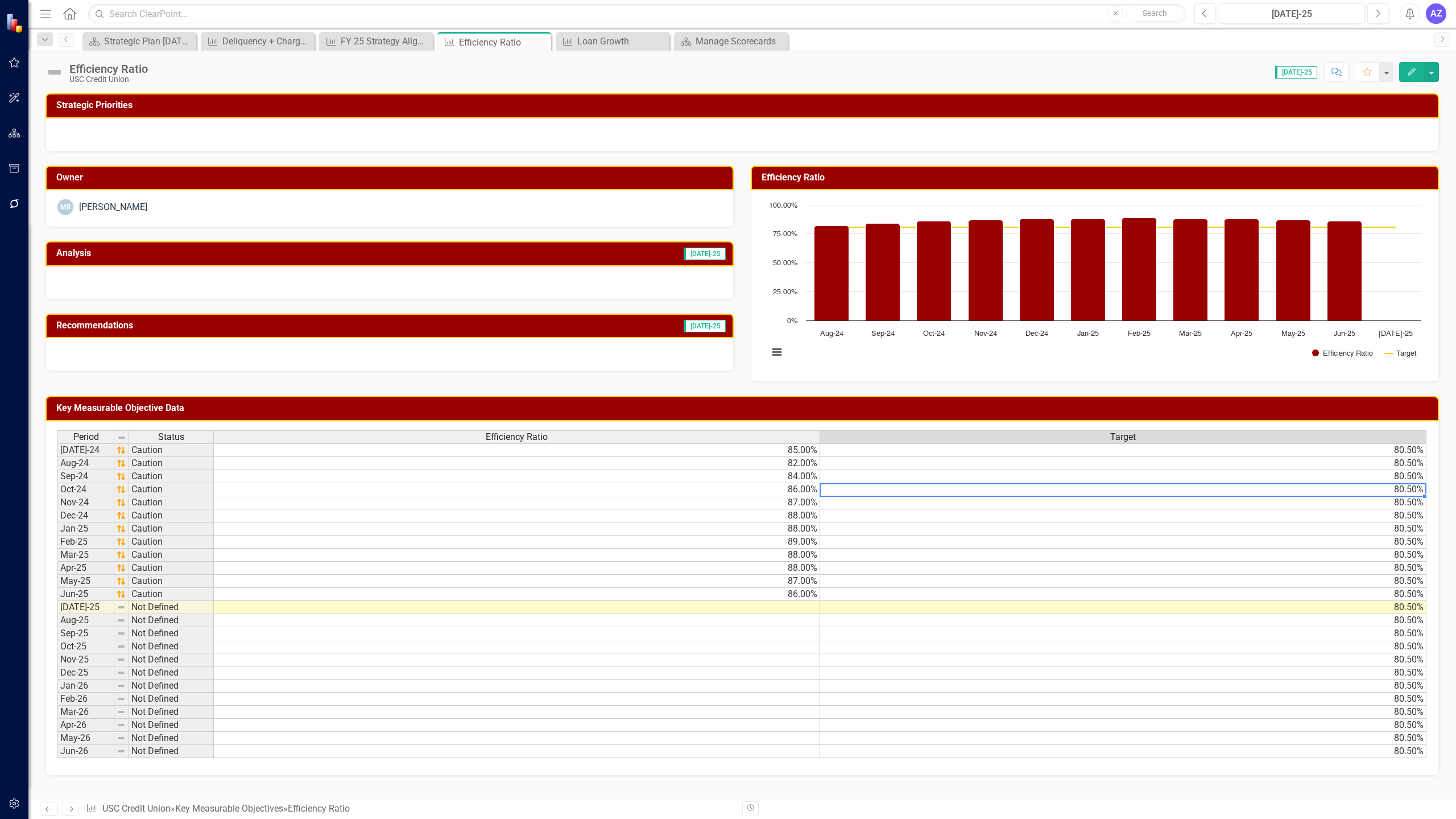
click at [726, 486] on td "80.50%" at bounding box center [1123, 490] width 606 height 13
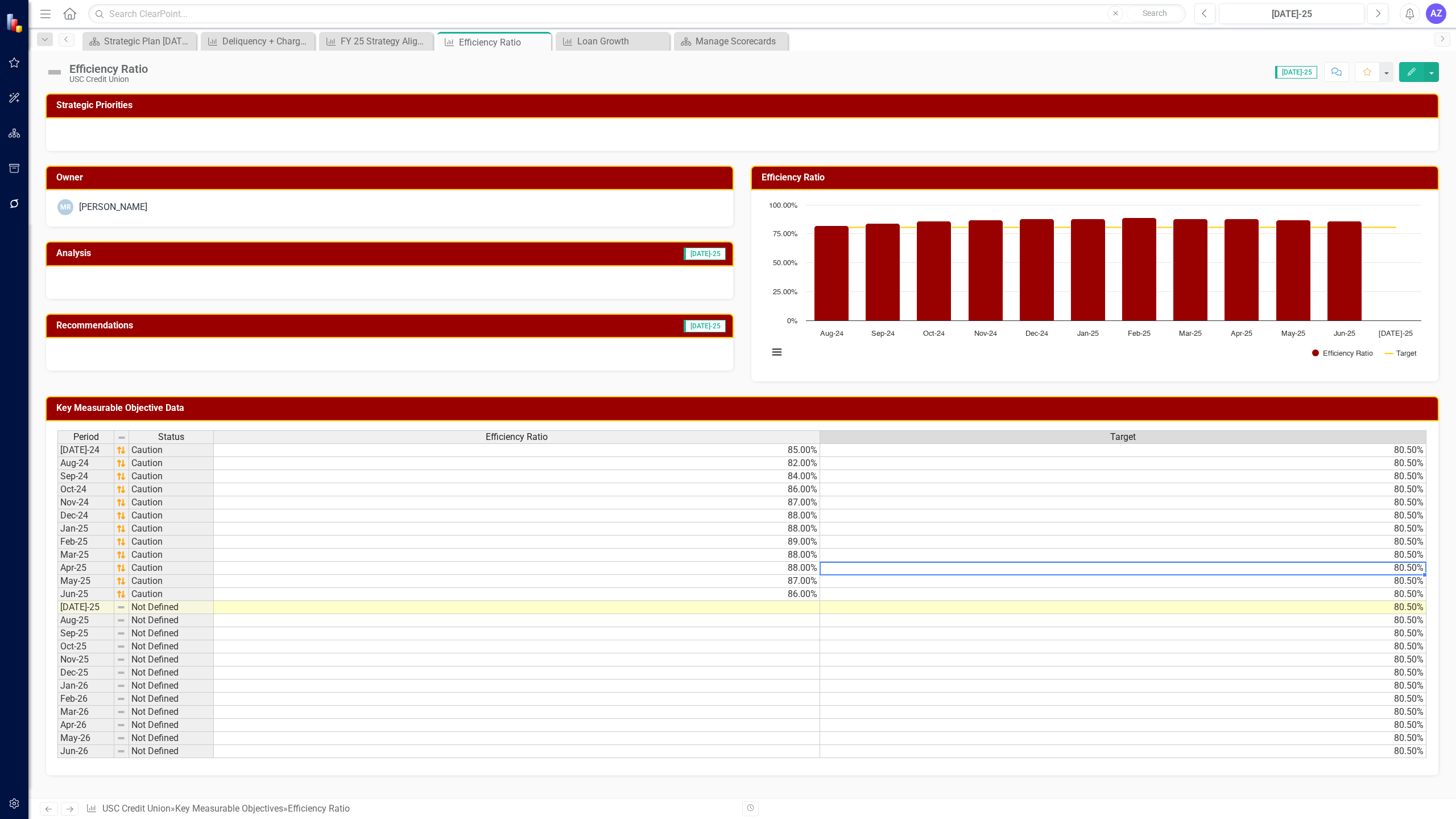
click at [726, 570] on td "80.50%" at bounding box center [1123, 568] width 606 height 13
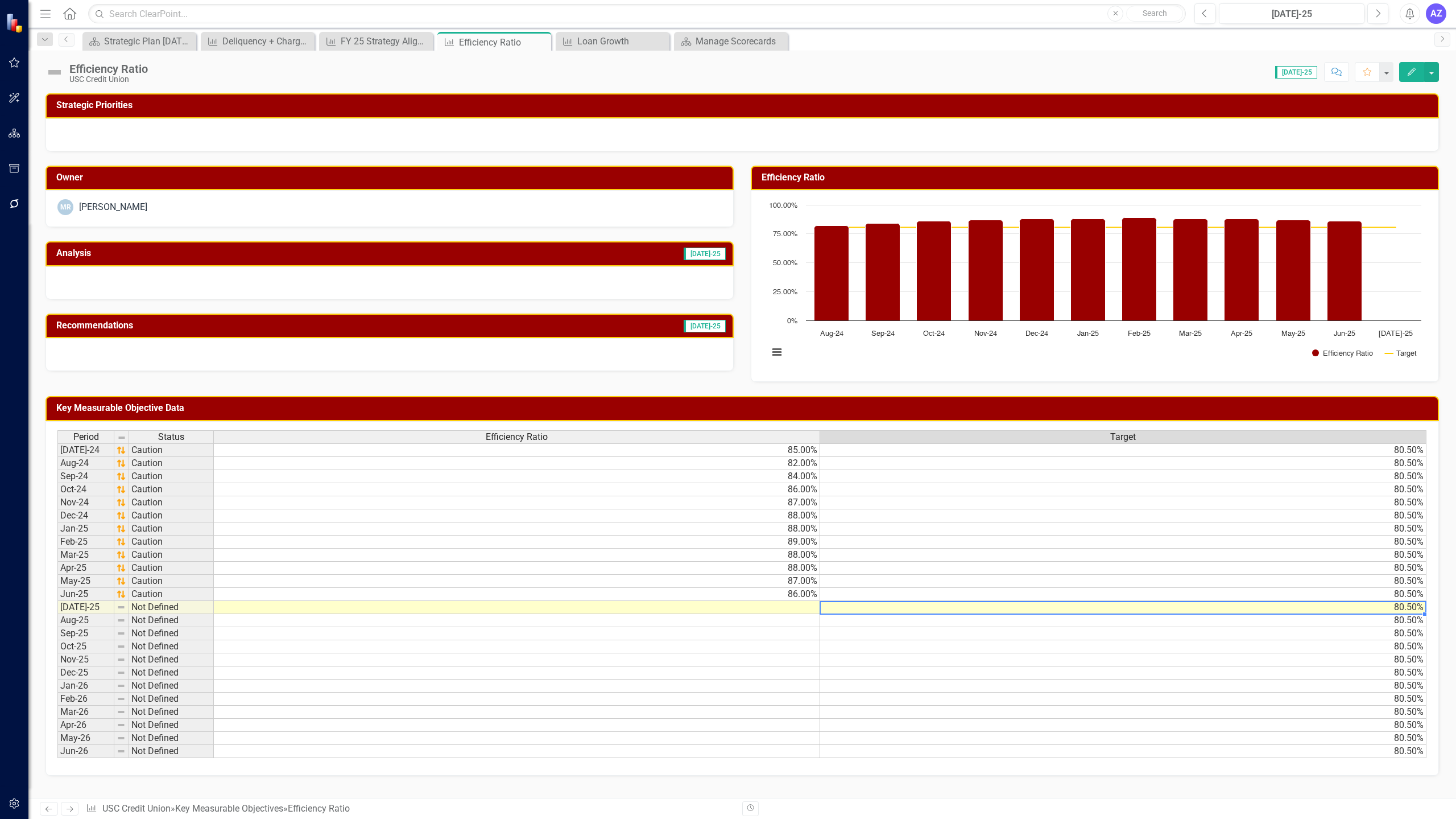
type textarea "84.2310739"
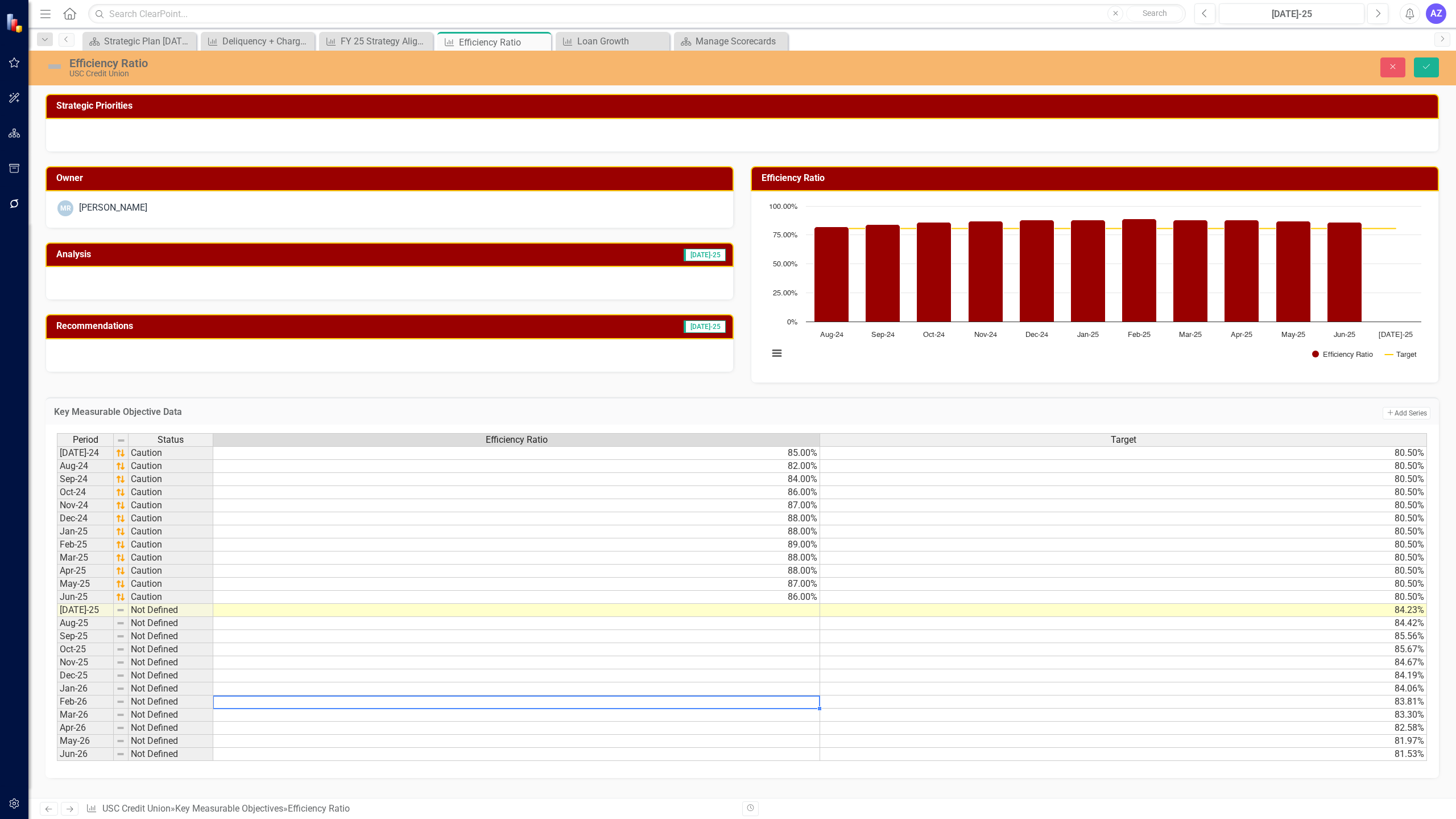
click at [726, 707] on td at bounding box center [517, 702] width 607 height 13
click at [726, 70] on button "Save" at bounding box center [1426, 68] width 25 height 20
